Goal: Check status: Check status

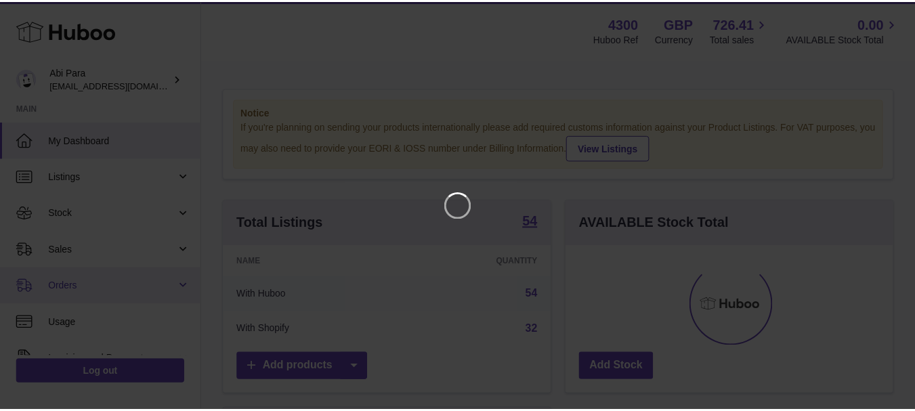
scroll to position [211, 331]
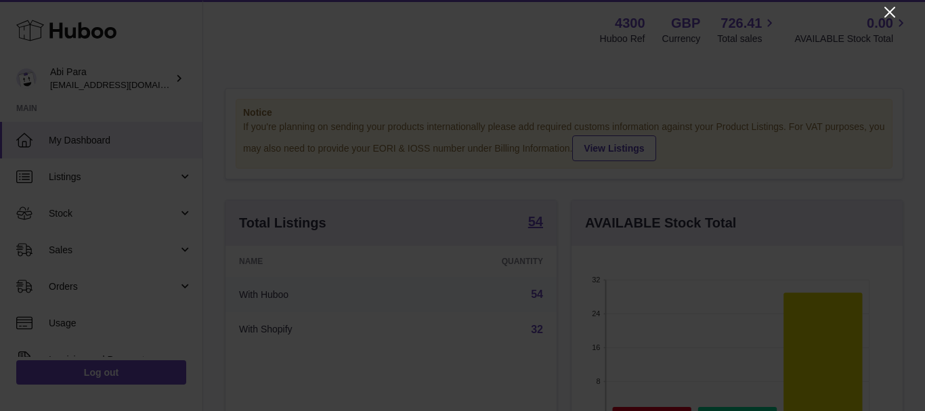
click at [889, 8] on icon "Close" at bounding box center [890, 12] width 16 height 16
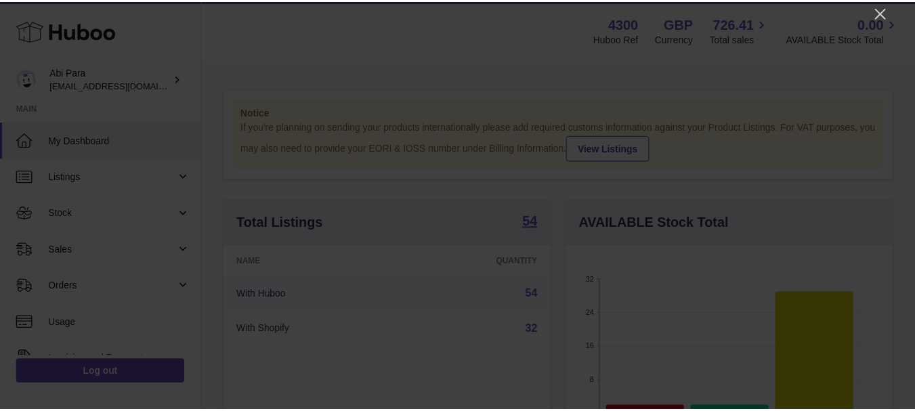
scroll to position [677140, 677025]
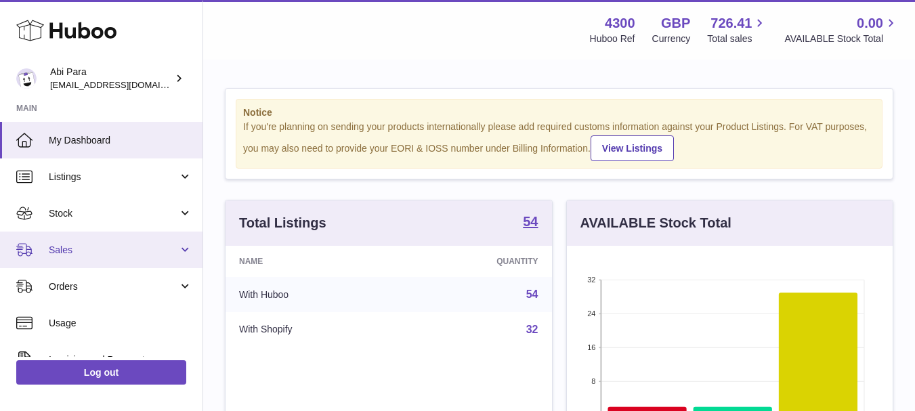
click at [74, 251] on span "Sales" at bounding box center [113, 250] width 129 height 13
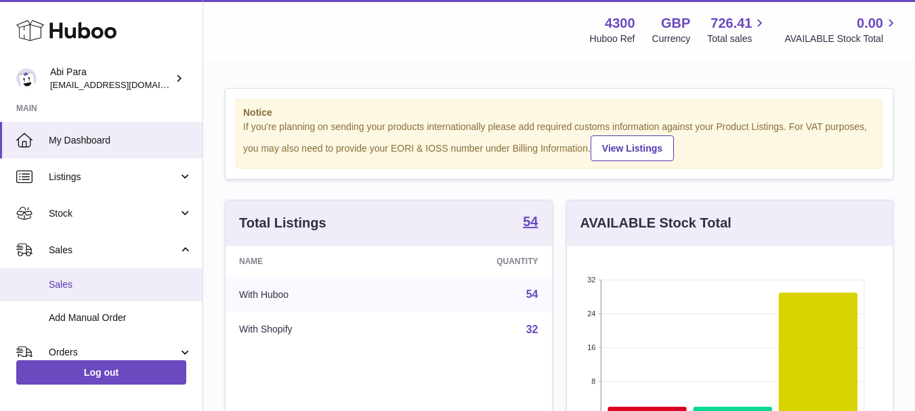
click at [77, 289] on span "Sales" at bounding box center [121, 284] width 144 height 13
click at [68, 282] on span "Sales" at bounding box center [121, 284] width 144 height 13
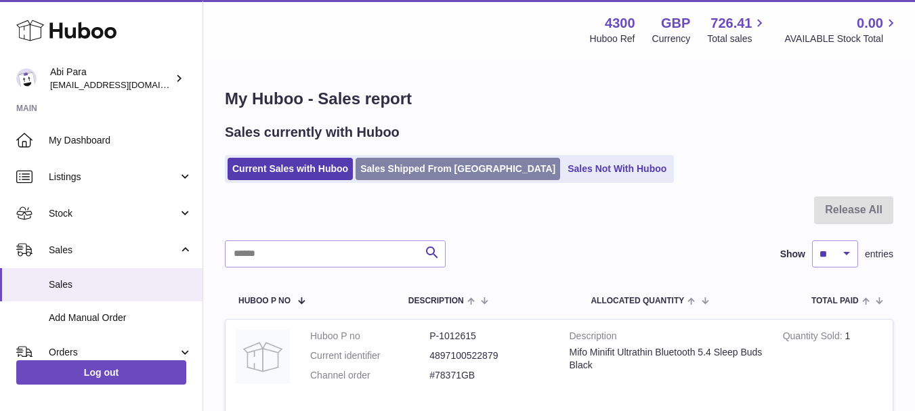
click at [417, 172] on link "Sales Shipped From [GEOGRAPHIC_DATA]" at bounding box center [458, 169] width 205 height 22
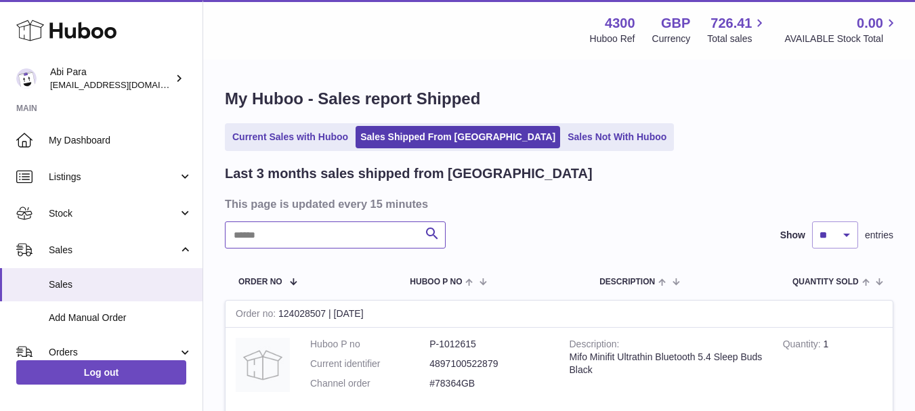
click at [297, 238] on input "text" at bounding box center [335, 234] width 221 height 27
click at [297, 237] on input "text" at bounding box center [335, 234] width 221 height 27
paste input "********"
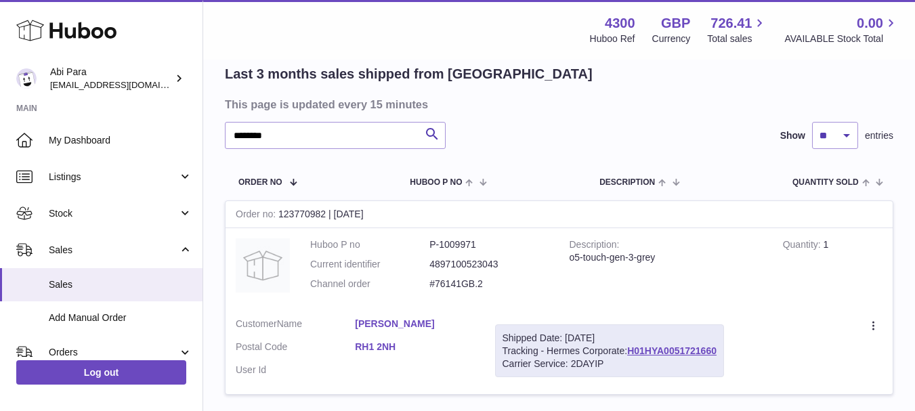
scroll to position [135, 0]
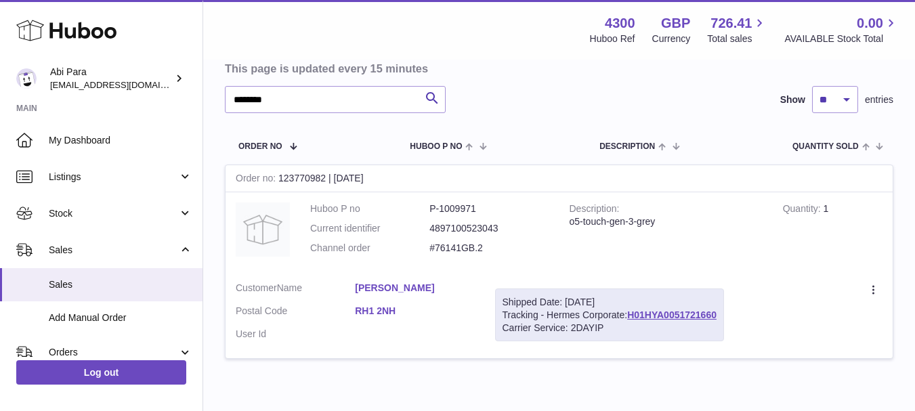
drag, startPoint x: 629, startPoint y: 318, endPoint x: 721, endPoint y: 318, distance: 92.1
click at [721, 318] on div "Shipped Date: [DATE] Tracking - Hermes Corporate: H01HYA0051721660 Carrier Serv…" at bounding box center [609, 316] width 229 height 54
copy div "H01HYA0051721660"
click at [658, 313] on link "H01HYA0051721660" at bounding box center [671, 315] width 89 height 11
click at [297, 100] on input "********" at bounding box center [335, 99] width 221 height 27
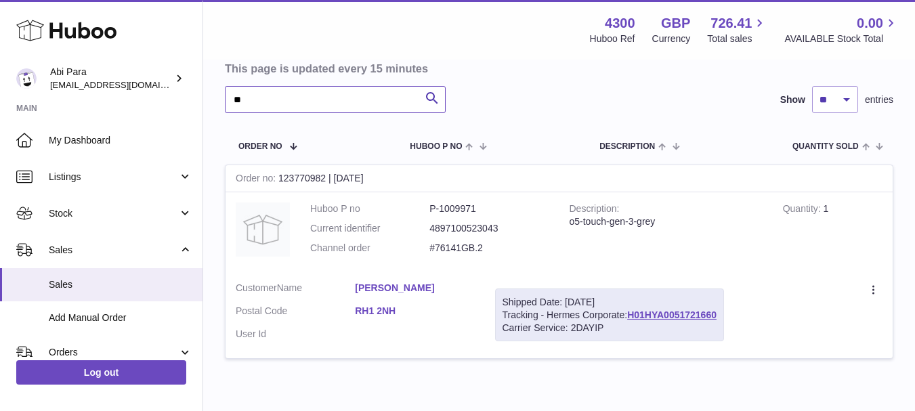
type input "*"
click at [675, 312] on link "H01HYA0051721999" at bounding box center [671, 315] width 89 height 11
click at [337, 106] on input "********" at bounding box center [335, 99] width 221 height 27
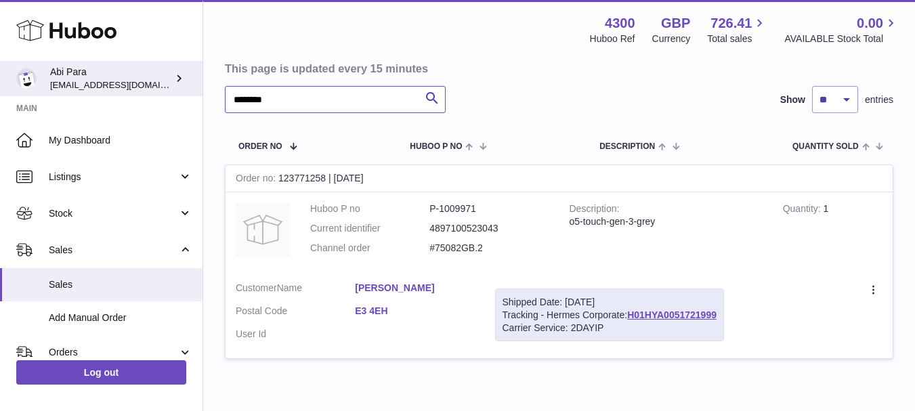
drag, startPoint x: 335, startPoint y: 102, endPoint x: 178, endPoint y: 91, distance: 157.6
click at [178, 91] on div "Huboo Abi Para [EMAIL_ADDRESS][DOMAIN_NAME] Main My Dashboard Listings Not with…" at bounding box center [457, 174] width 915 height 618
paste input "text"
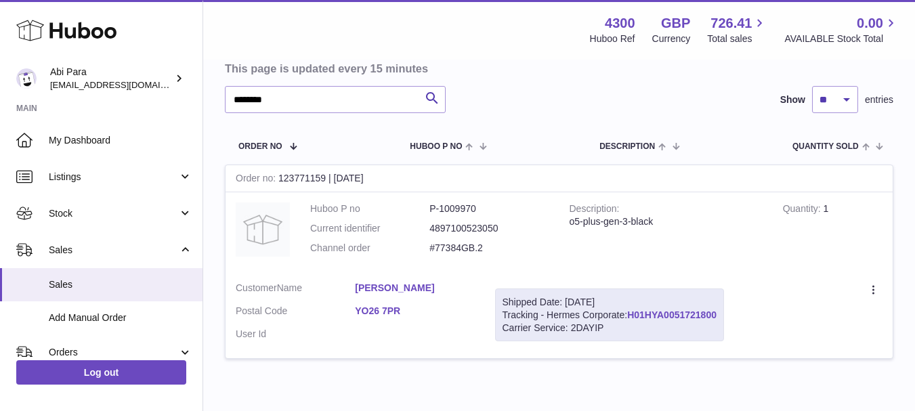
click at [673, 316] on link "H01HYA0051721800" at bounding box center [671, 315] width 89 height 11
drag, startPoint x: 291, startPoint y: 98, endPoint x: 202, endPoint y: 98, distance: 88.7
click at [203, 98] on div "My Huboo - Sales report Shipped Current Sales with Huboo Sales Shipped From [GE…" at bounding box center [559, 163] width 712 height 477
paste input "text"
click at [708, 316] on link "H01HYA0051721836" at bounding box center [671, 315] width 89 height 11
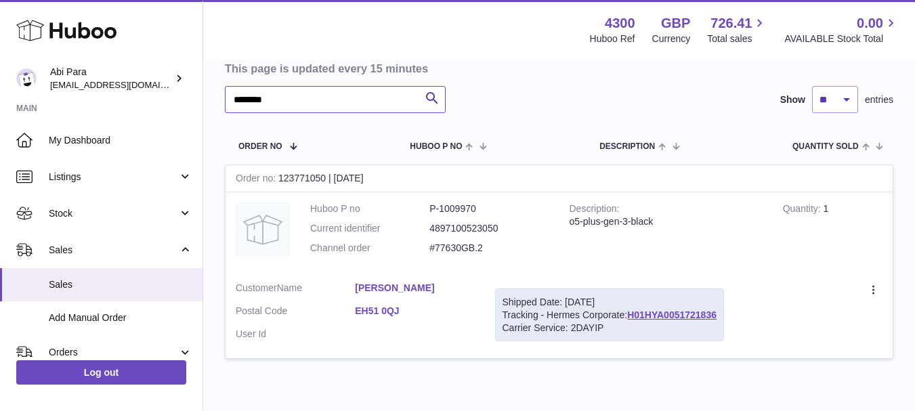
click at [307, 104] on input "********" at bounding box center [335, 99] width 221 height 27
type input "*"
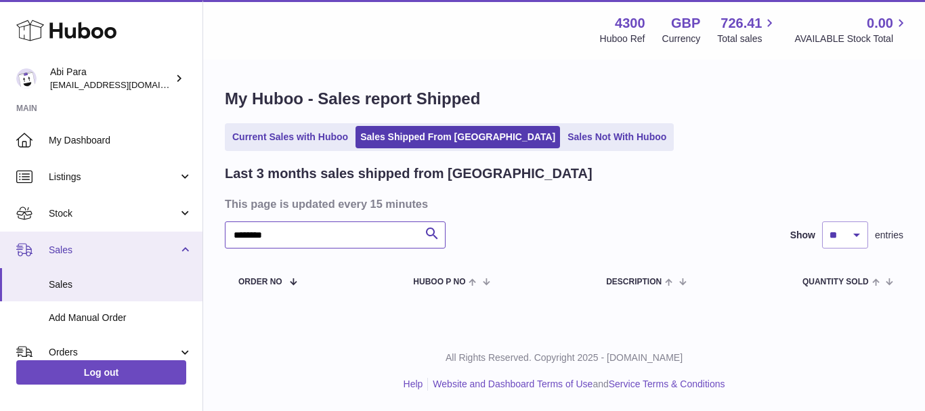
drag, startPoint x: 305, startPoint y: 235, endPoint x: 189, endPoint y: 233, distance: 116.5
click at [190, 233] on div "Huboo Abi Para [EMAIL_ADDRESS][DOMAIN_NAME] Main My Dashboard Listings Not with…" at bounding box center [462, 205] width 925 height 411
paste input "*****"
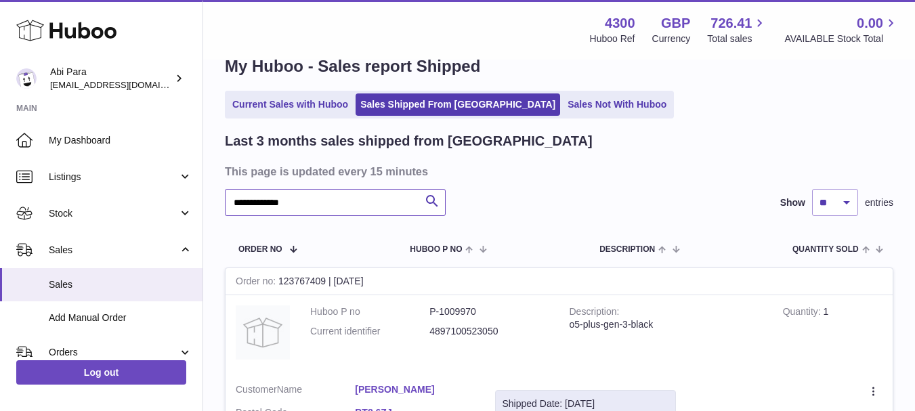
scroll to position [68, 0]
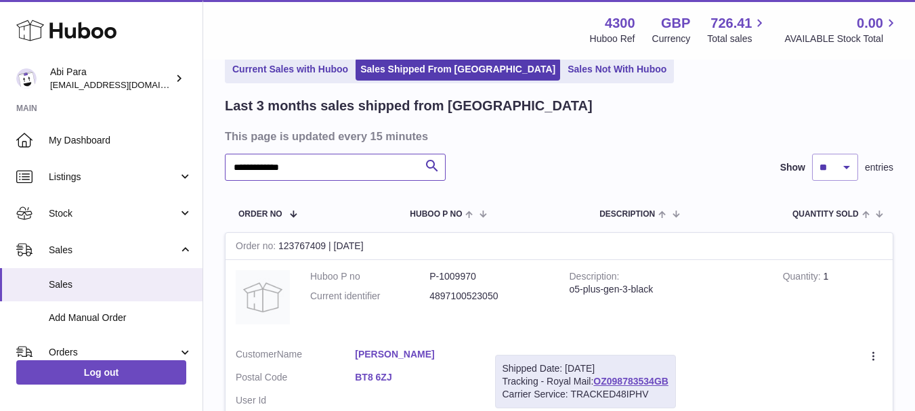
type input "**********"
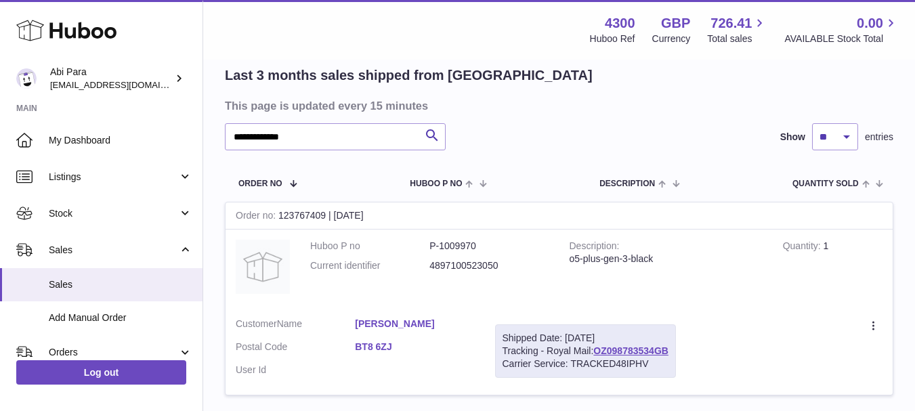
scroll to position [135, 0]
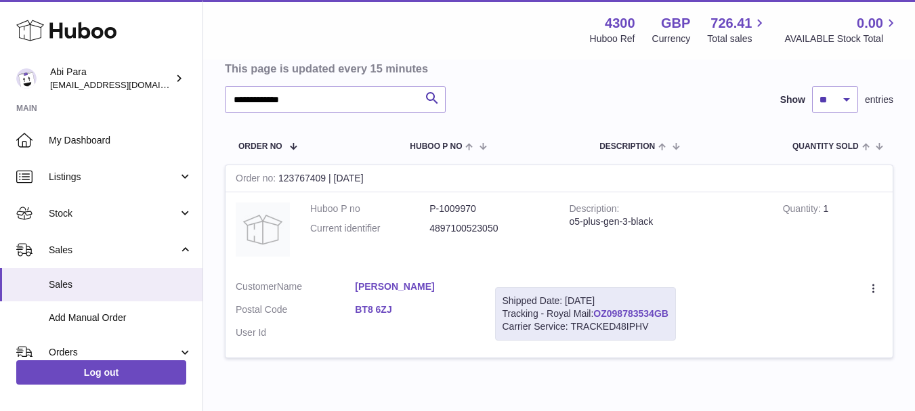
click at [648, 312] on link "OZ098783534GB" at bounding box center [630, 313] width 75 height 11
drag, startPoint x: 595, startPoint y: 312, endPoint x: 670, endPoint y: 309, distance: 75.2
click at [670, 309] on div "Shipped Date: [DATE] Tracking - Royal Mail: OZ098783534GB Carrier Service: TRAC…" at bounding box center [585, 314] width 181 height 54
copy div "OZ098783534GB"
